Goal: Task Accomplishment & Management: Use online tool/utility

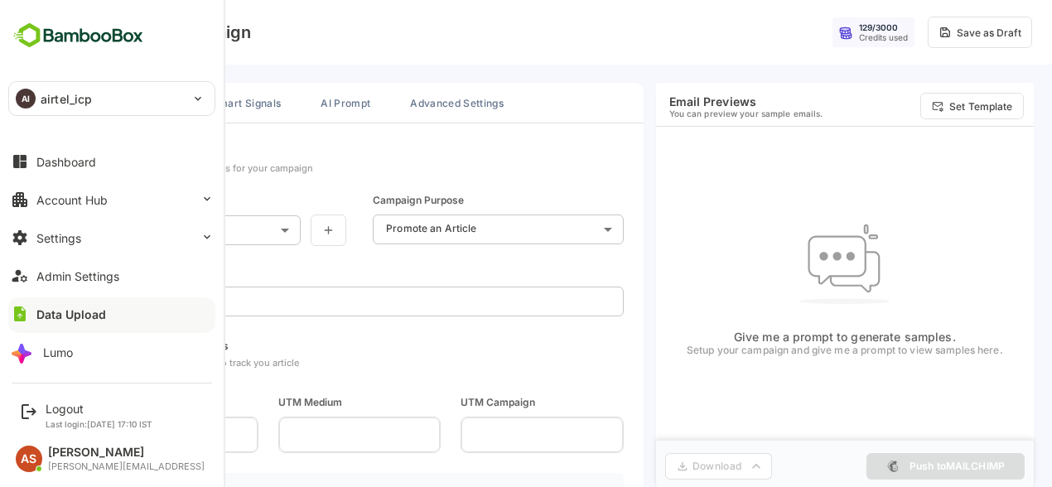
click at [109, 108] on div "AI airtel_icp" at bounding box center [102, 98] width 186 height 33
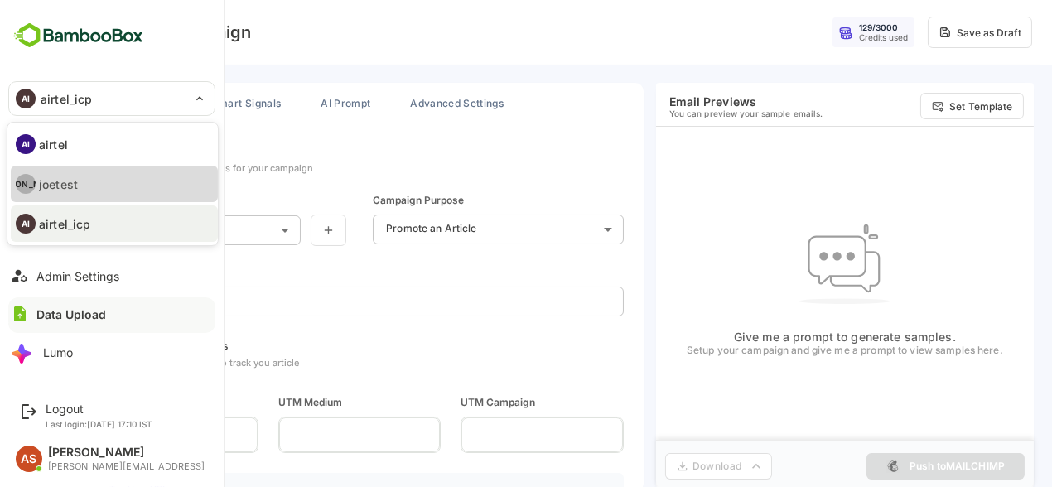
click at [75, 183] on p "joetest" at bounding box center [58, 184] width 39 height 17
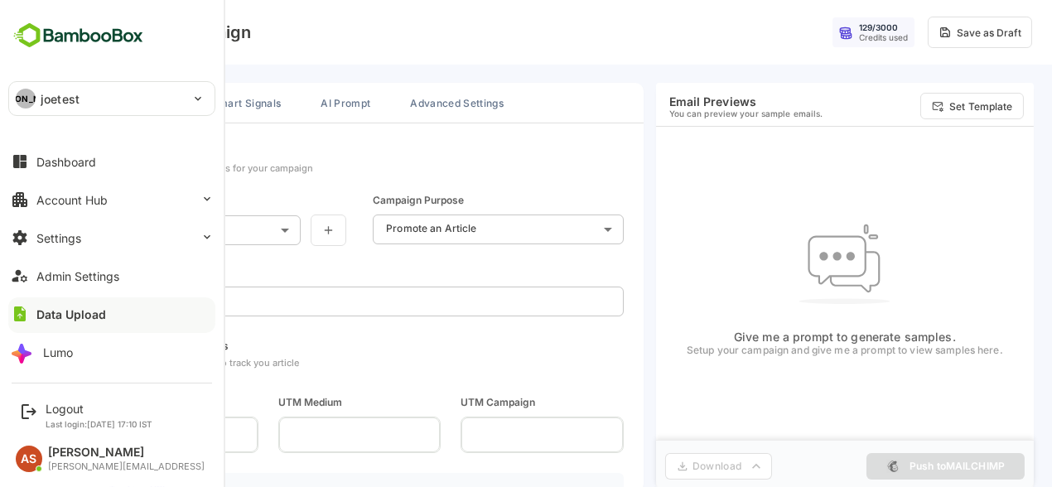
click at [51, 101] on p "joetest" at bounding box center [60, 98] width 39 height 17
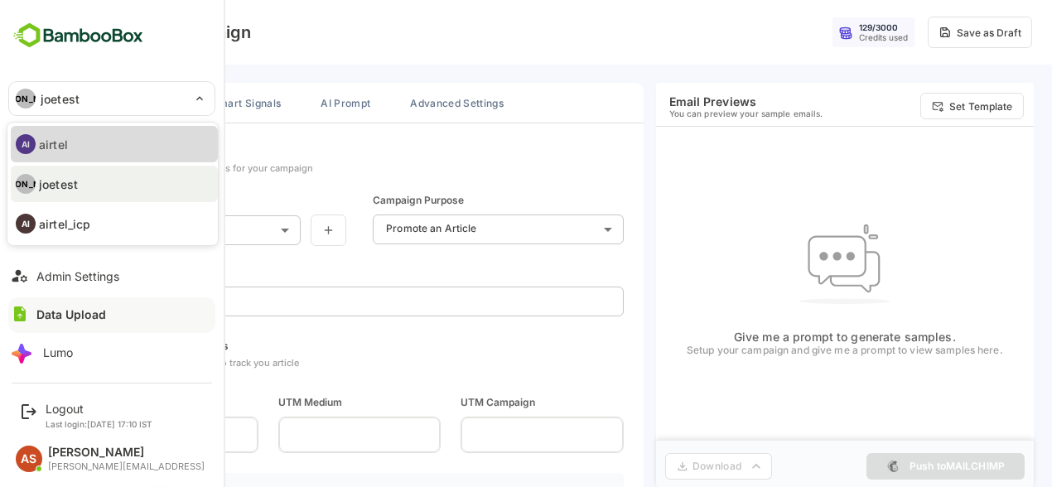
click at [128, 153] on li "AI airtel" at bounding box center [114, 144] width 207 height 36
type input "******"
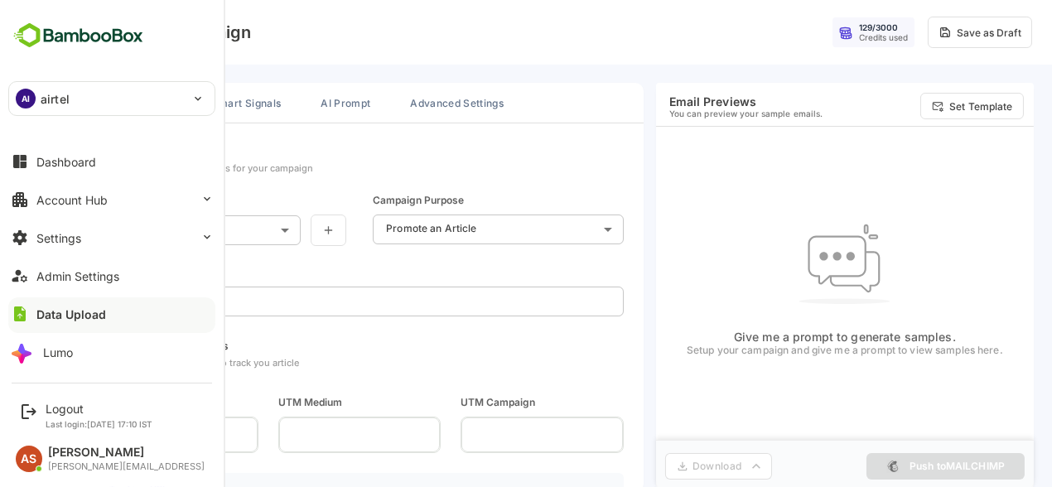
click at [43, 99] on p "airtel" at bounding box center [55, 98] width 29 height 17
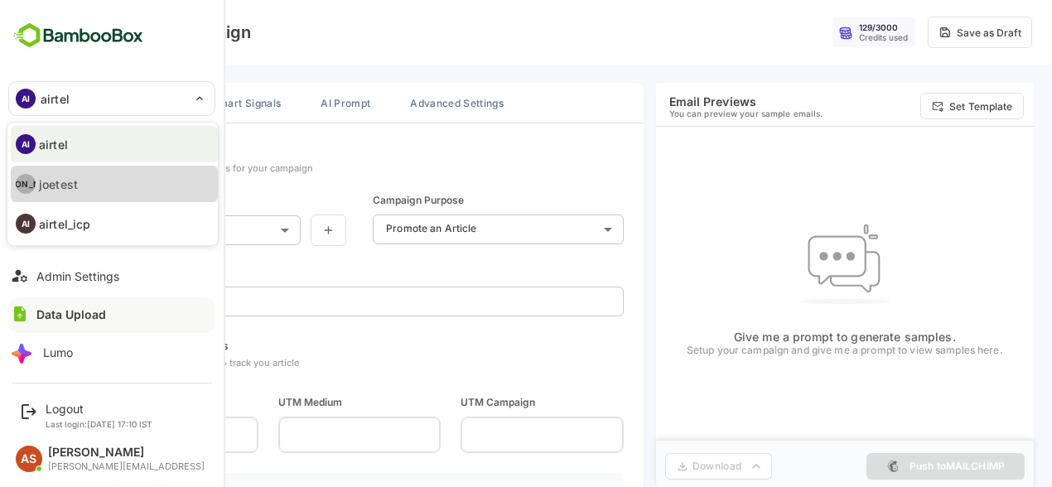
click at [99, 170] on li "[PERSON_NAME]" at bounding box center [114, 184] width 207 height 36
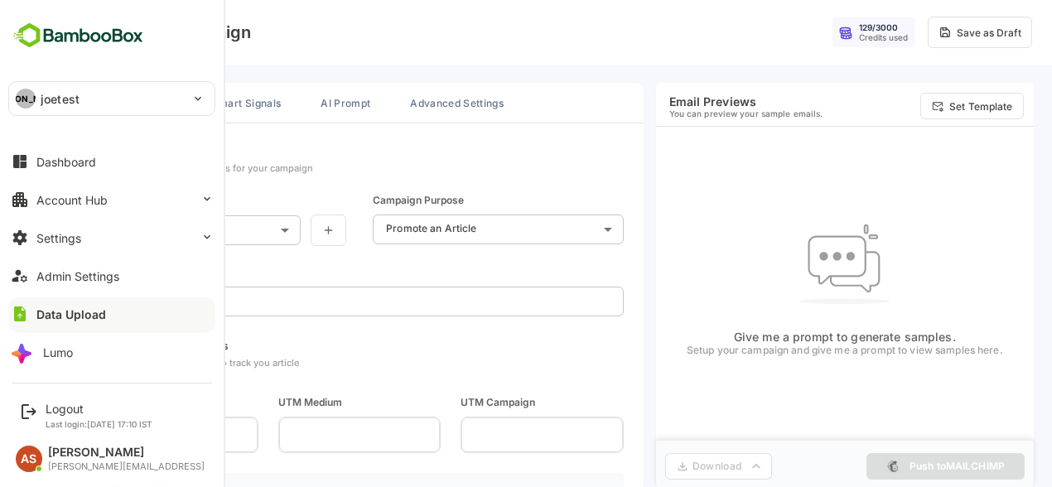
click at [41, 104] on p "joetest" at bounding box center [60, 98] width 39 height 17
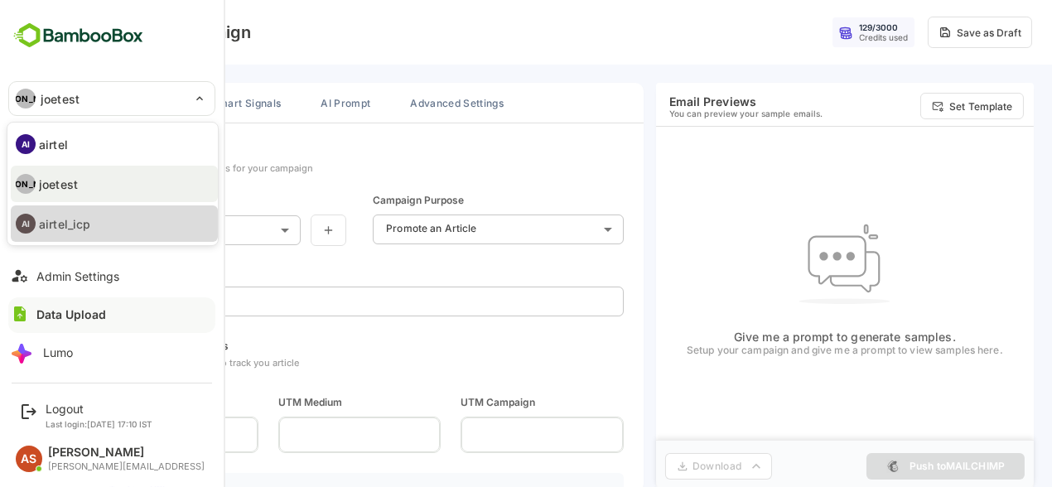
click at [99, 229] on li "AI airtel_icp" at bounding box center [114, 223] width 207 height 36
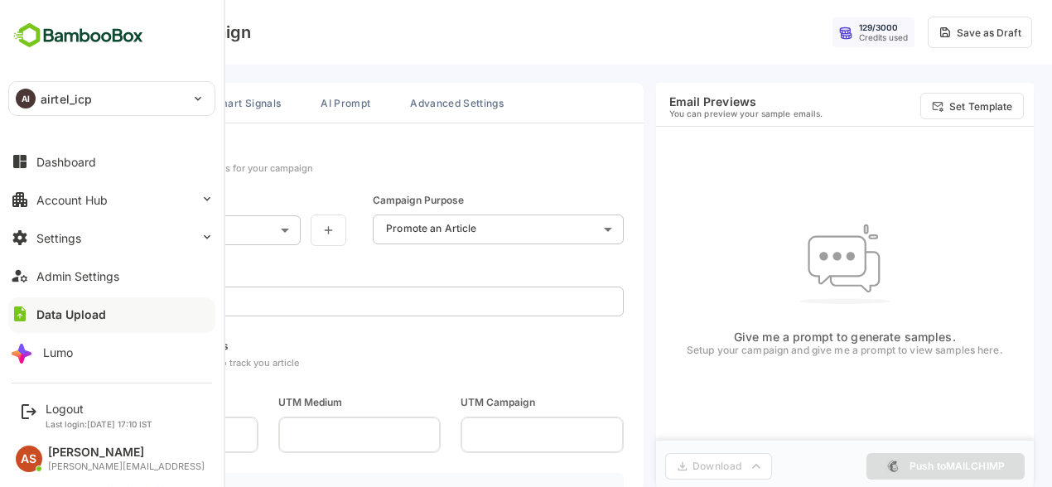
click at [36, 456] on div "AS" at bounding box center [29, 459] width 27 height 27
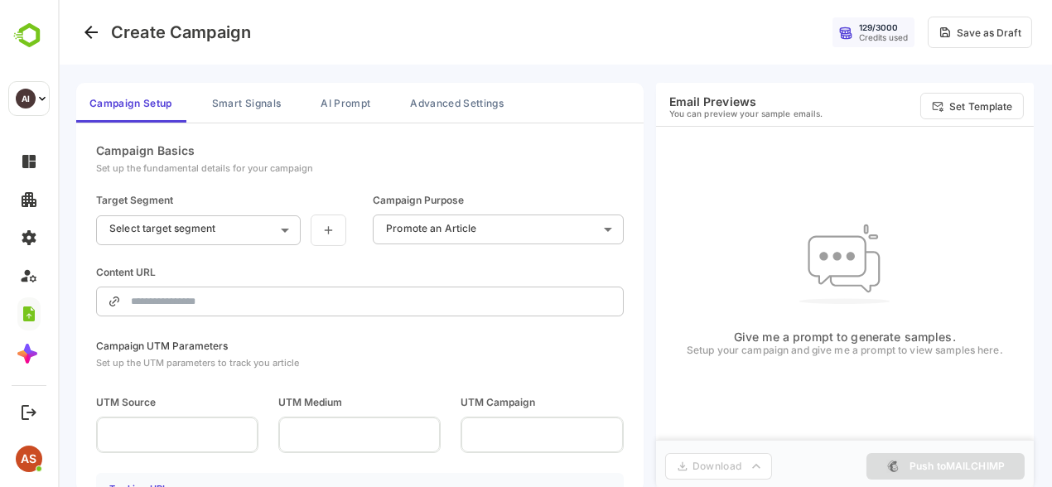
click at [659, 18] on div "129 / 3000 Credits used Save as Draft" at bounding box center [744, 32] width 576 height 31
